Goal: Transaction & Acquisition: Book appointment/travel/reservation

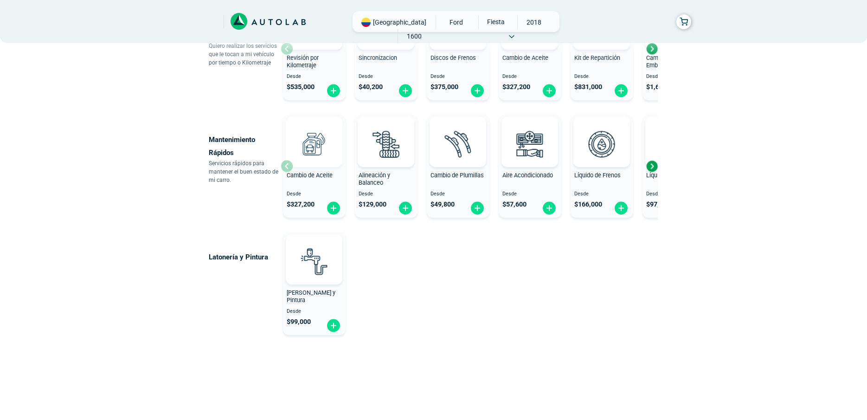
click at [315, 151] on img at bounding box center [314, 143] width 41 height 41
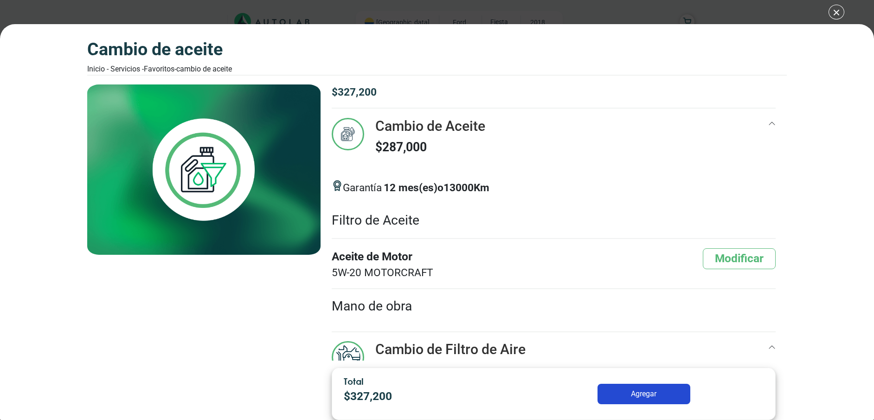
click at [842, 9] on div "Cambio de Aceite Inicio - Servicios - Favoritos - Cambio de Aceite Cambio de Ac…" at bounding box center [437, 210] width 874 height 420
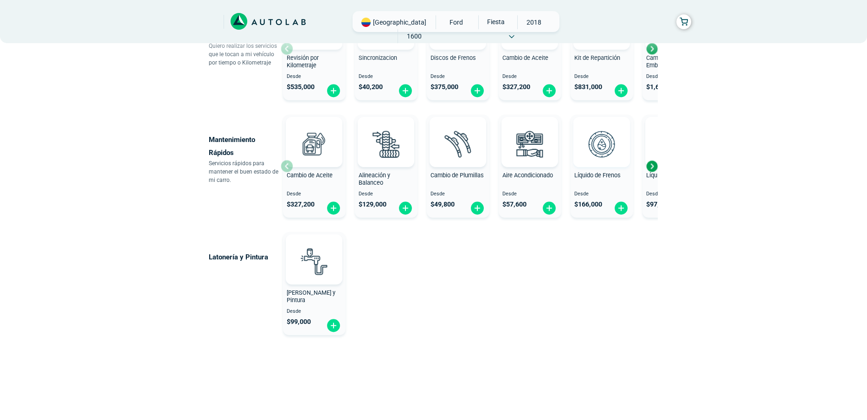
click at [592, 155] on img at bounding box center [601, 143] width 41 height 41
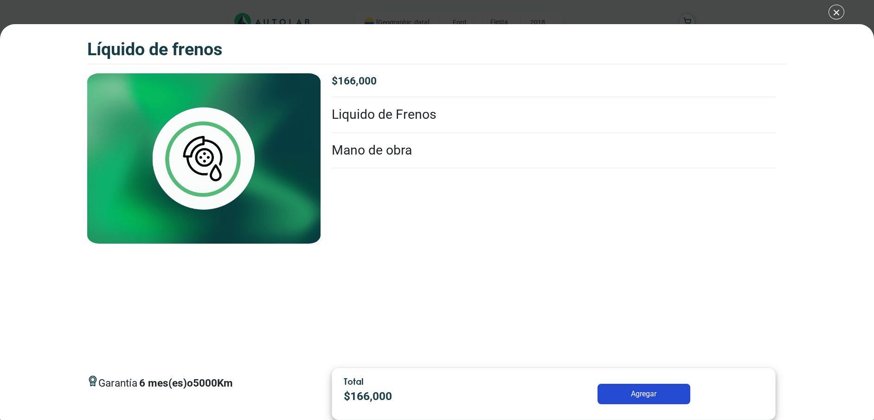
click at [836, 11] on div "Líquido de Frenos Líquido de Frenos Garantía 6 5000" at bounding box center [437, 210] width 874 height 420
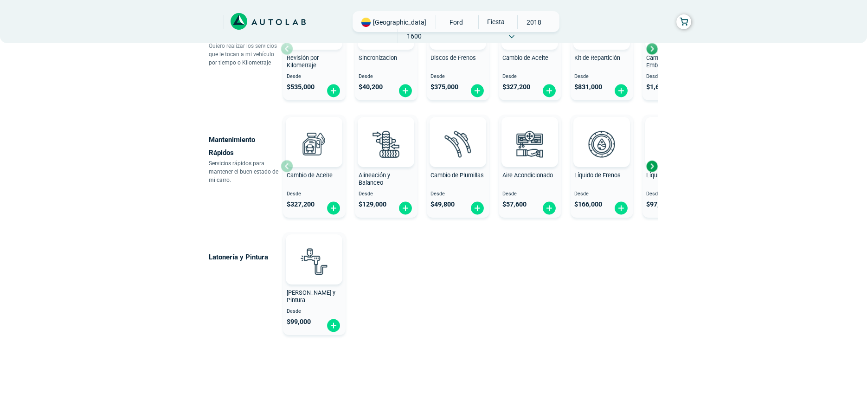
click at [654, 170] on div "Next slide" at bounding box center [652, 166] width 14 height 14
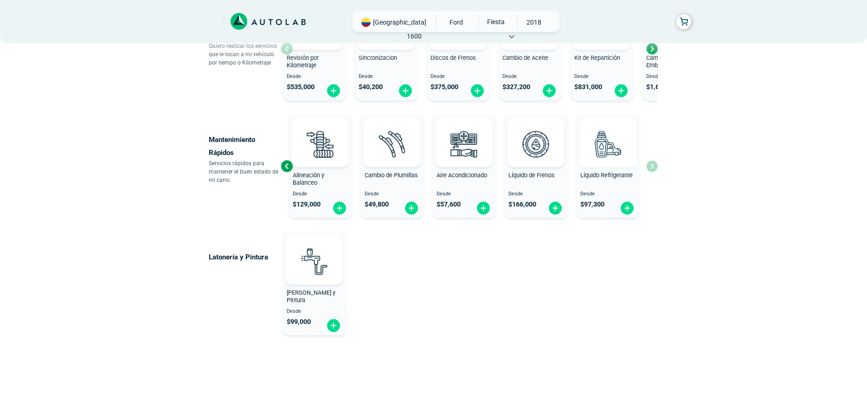
click at [610, 147] on img at bounding box center [607, 143] width 41 height 41
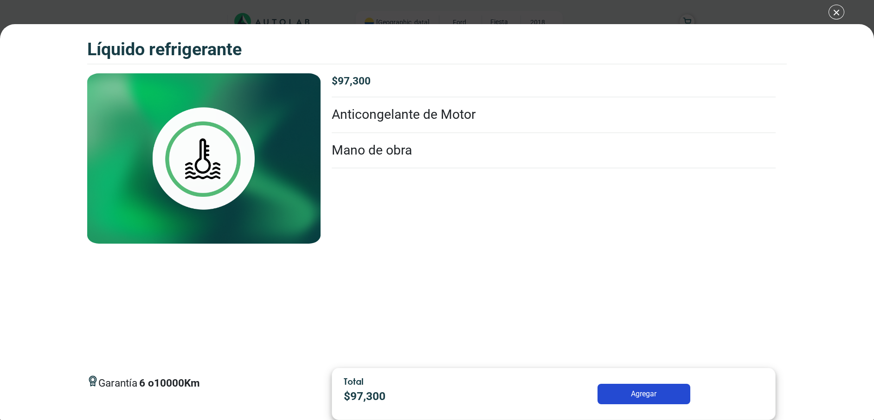
click at [838, 10] on div "Líquido Refrigerante Líquido Refrigerante Garantía 6" at bounding box center [437, 210] width 874 height 420
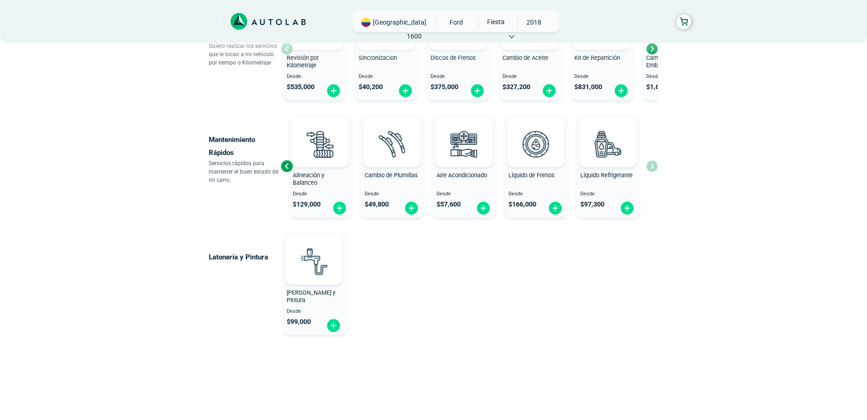
click at [654, 168] on div "Cambio de Aceite Desde $ 327,200 Alineación y Balanceo Desde $ 129,000 Cambio d…" at bounding box center [469, 166] width 377 height 110
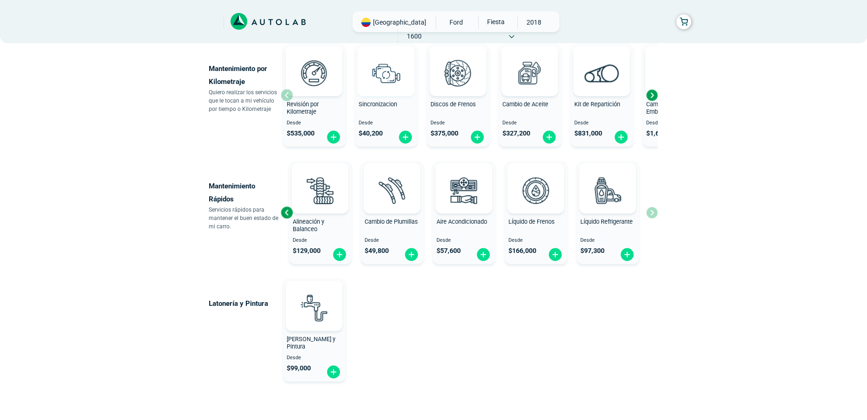
click at [376, 82] on img at bounding box center [386, 72] width 41 height 41
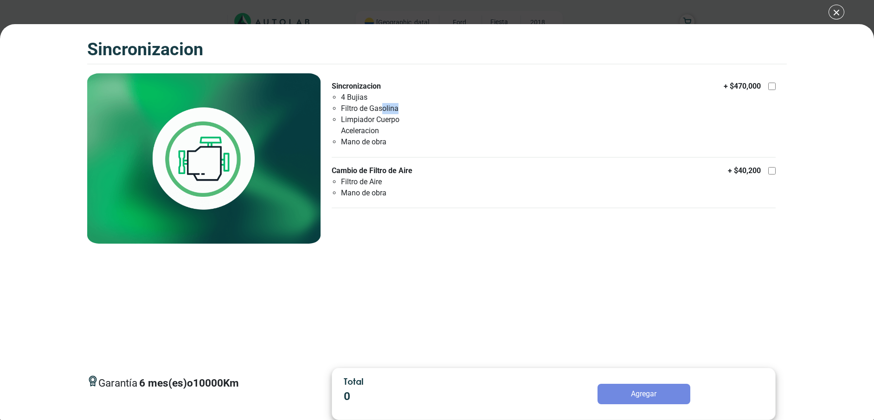
drag, startPoint x: 417, startPoint y: 103, endPoint x: 382, endPoint y: 112, distance: 35.3
click at [382, 112] on li "Filtro de Gasolina" at bounding box center [389, 108] width 97 height 11
drag, startPoint x: 373, startPoint y: 112, endPoint x: 361, endPoint y: 112, distance: 12.1
click at [361, 112] on li "Filtro de Gasolina" at bounding box center [389, 108] width 97 height 11
drag, startPoint x: 400, startPoint y: 107, endPoint x: 340, endPoint y: 109, distance: 59.9
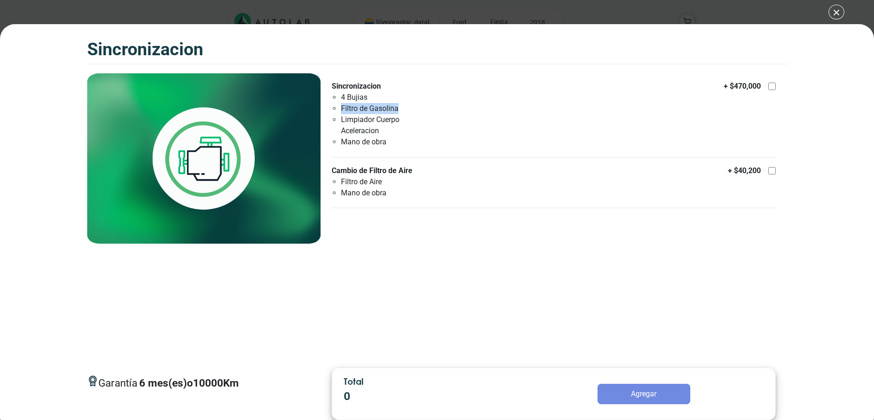
click at [340, 109] on ul "4 Bujias Filtro de Gasolina Limpiador Cuerpo Aceleracion Mano de obra" at bounding box center [385, 120] width 107 height 56
click at [835, 13] on div "SINCRONIZACION SINCRONIZACION Garantía 6 10000 Km" at bounding box center [437, 210] width 874 height 420
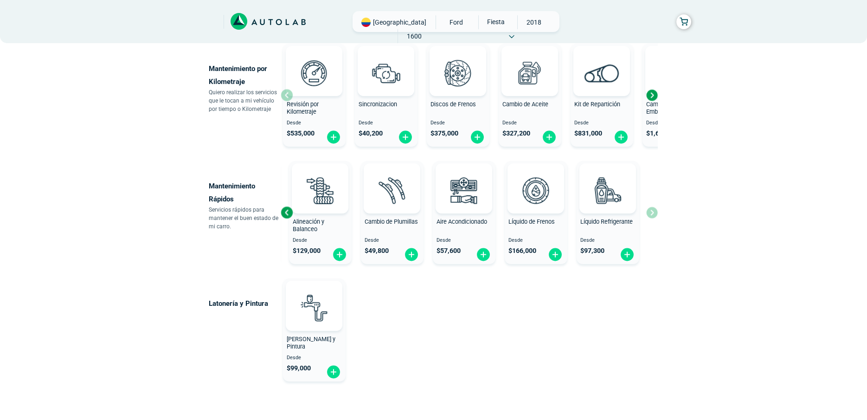
click at [652, 96] on div "Next slide" at bounding box center [652, 95] width 14 height 14
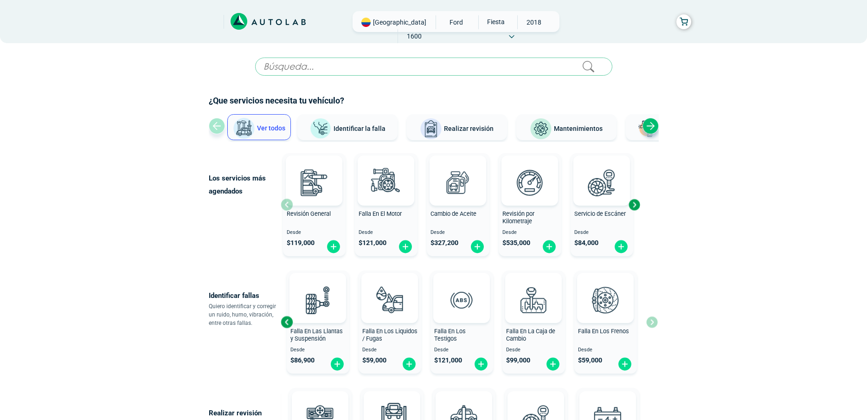
click at [637, 208] on div "Next slide" at bounding box center [634, 205] width 14 height 14
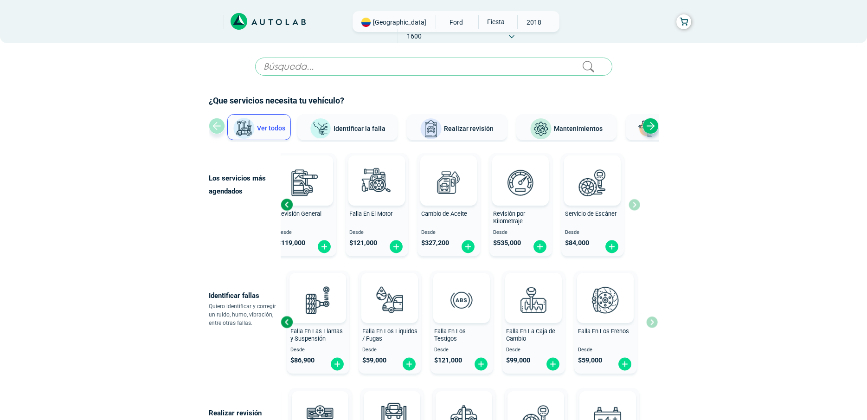
click at [637, 208] on div "Revisión General Desde $ 119,000 Falla En El Motor Desde $ 121,000 Cambio de Ac…" at bounding box center [461, 204] width 360 height 110
click at [280, 205] on div "Los servicios más agendados" at bounding box center [245, 204] width 72 height 110
click at [289, 206] on div "Previous slide" at bounding box center [287, 205] width 14 height 14
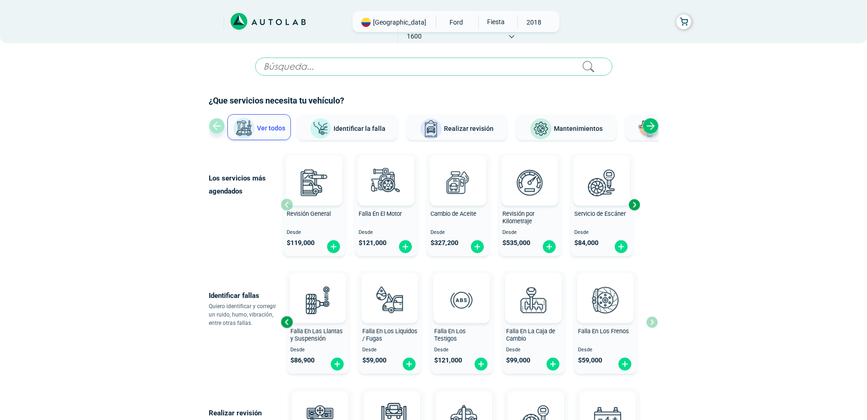
click at [289, 206] on div "Revisión General Desde $ 119,000" at bounding box center [314, 204] width 63 height 99
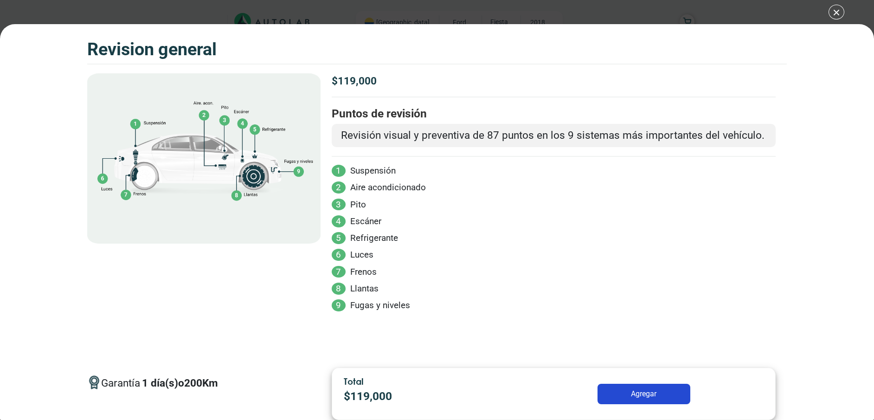
click at [289, 206] on img at bounding box center [203, 158] width 233 height 170
click at [835, 8] on div "Volkswagen Crossfox 2018 REVISION GENERAL $ 119,000 1 200" at bounding box center [437, 210] width 874 height 420
